Goal: Navigation & Orientation: Find specific page/section

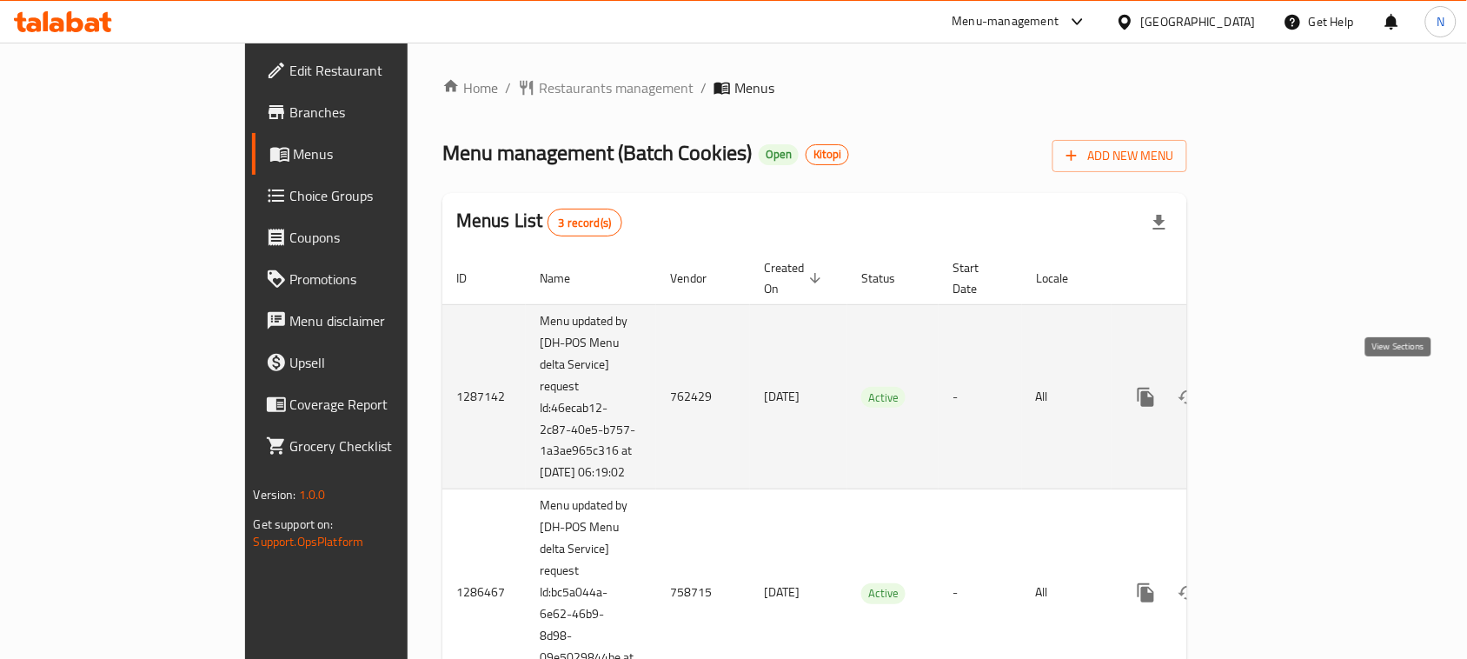
click at [1293, 389] on link "enhanced table" at bounding box center [1272, 397] width 42 height 42
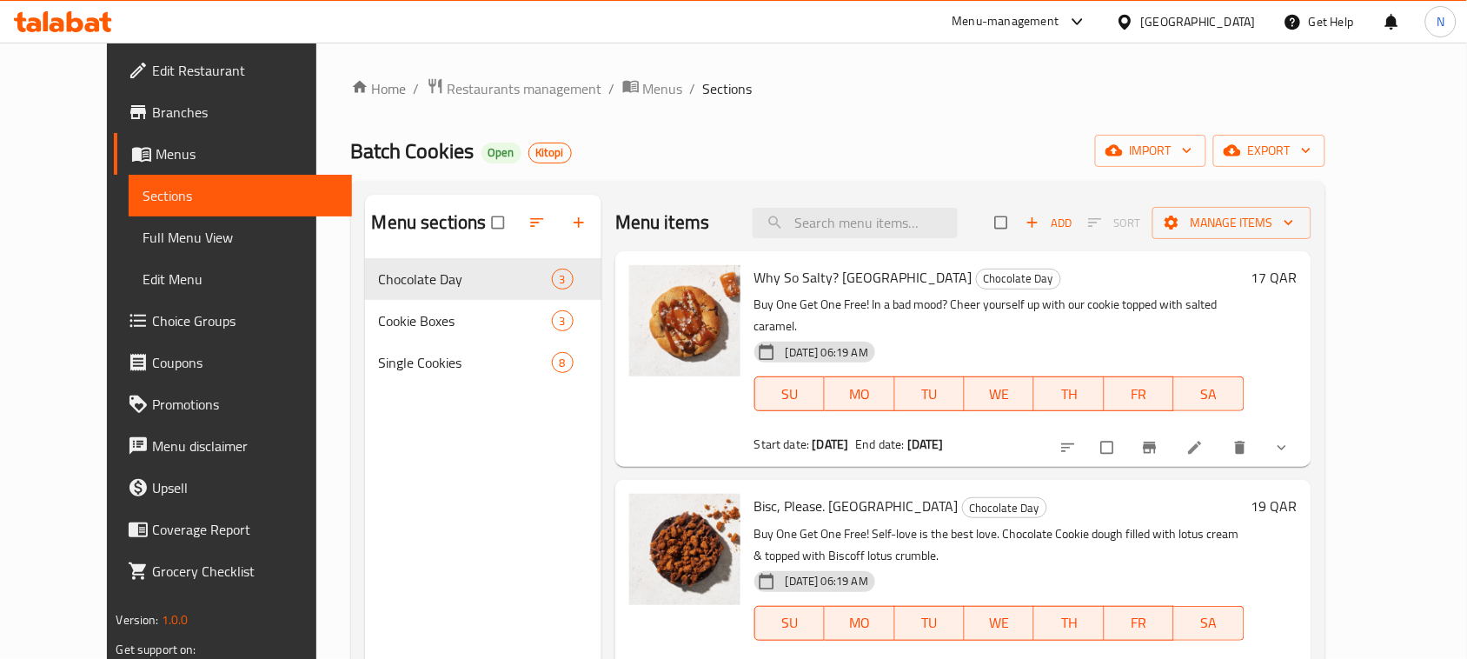
click at [483, 103] on div "Home / Restaurants management / Menus / Sections Batch Cookies Open Kitopi impo…" at bounding box center [838, 472] width 974 height 790
click at [483, 88] on span "Restaurants management" at bounding box center [525, 88] width 155 height 21
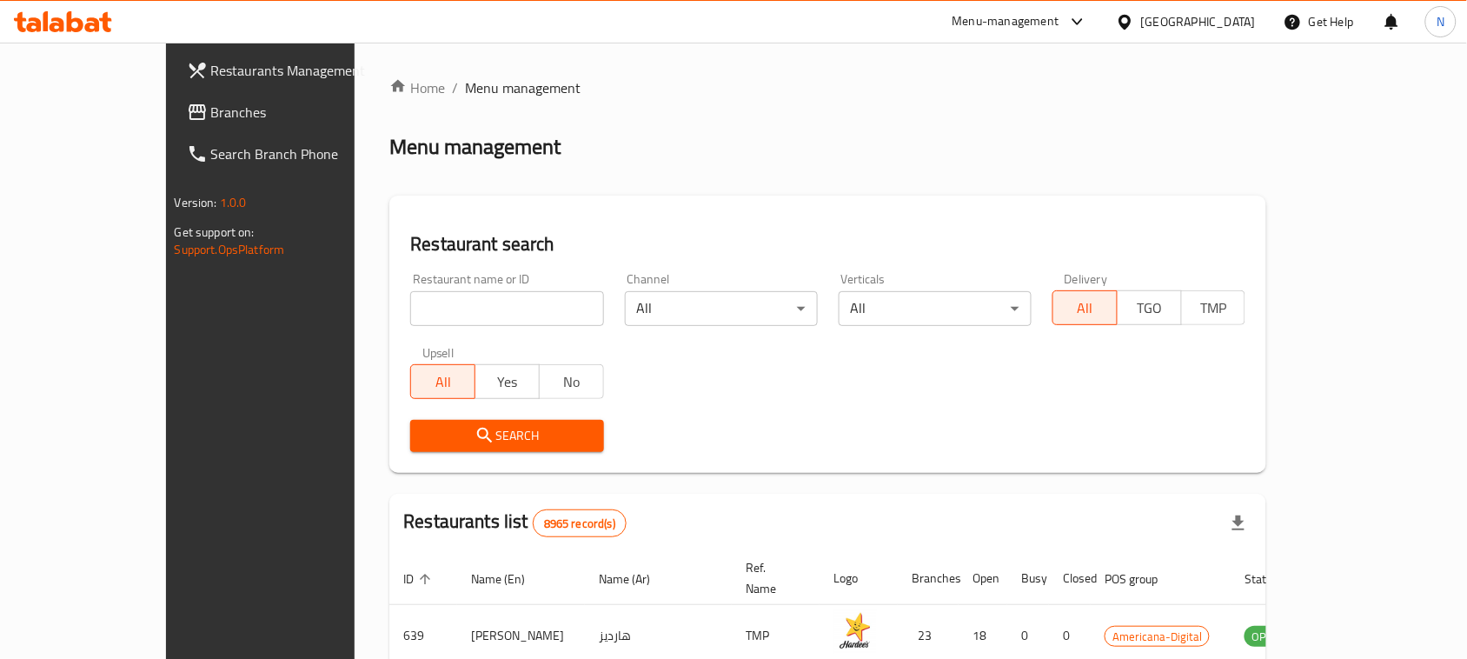
click at [211, 105] on span "Branches" at bounding box center [304, 112] width 186 height 21
